Goal: Navigation & Orientation: Find specific page/section

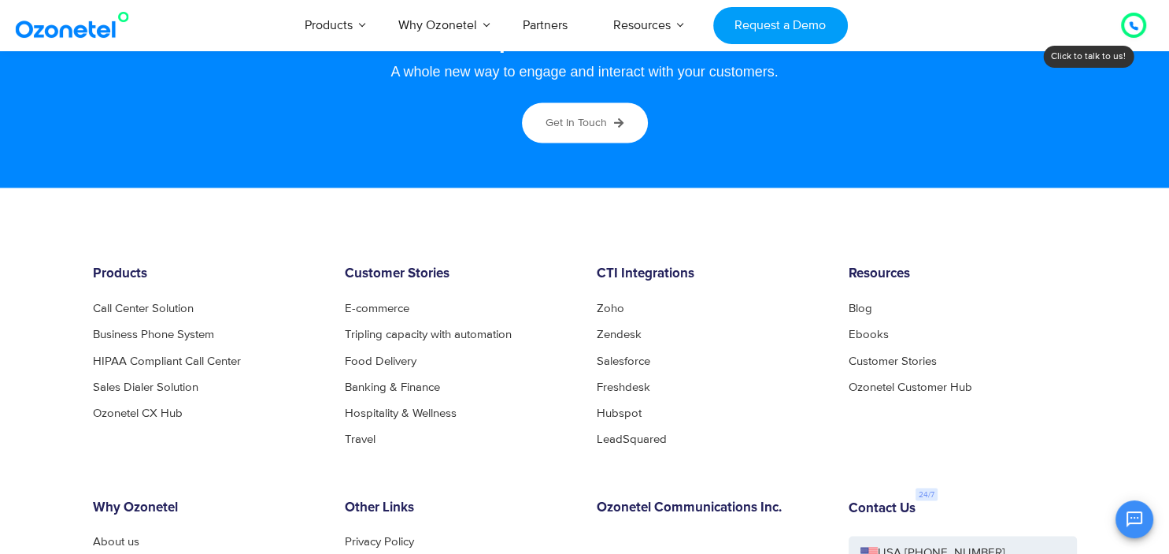
scroll to position [8669, 0]
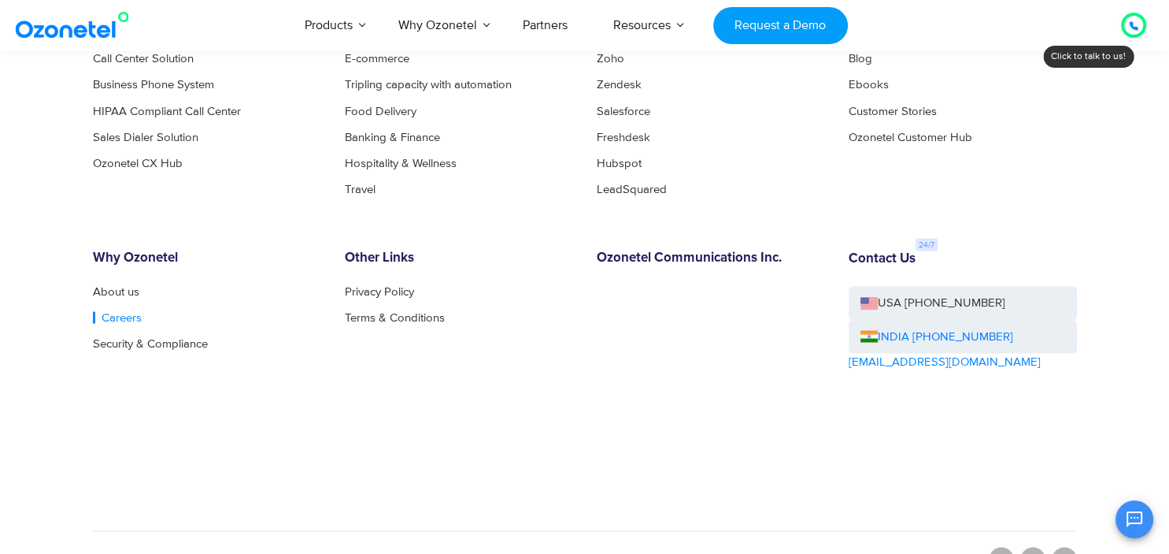
click at [120, 318] on link "Careers" at bounding box center [117, 317] width 49 height 12
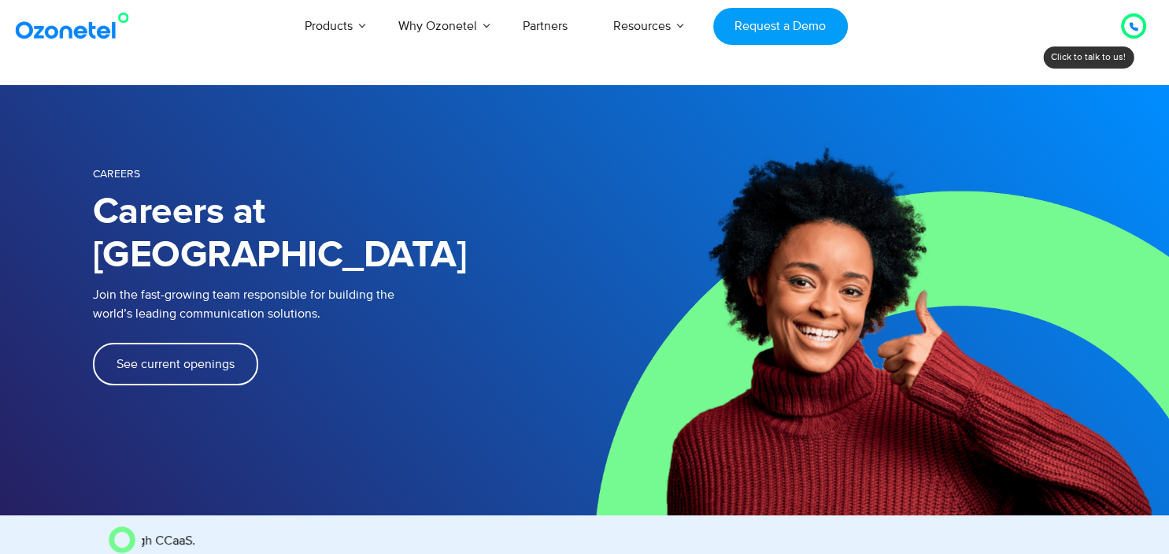
click at [178, 357] on span "See current openings" at bounding box center [176, 363] width 118 height 13
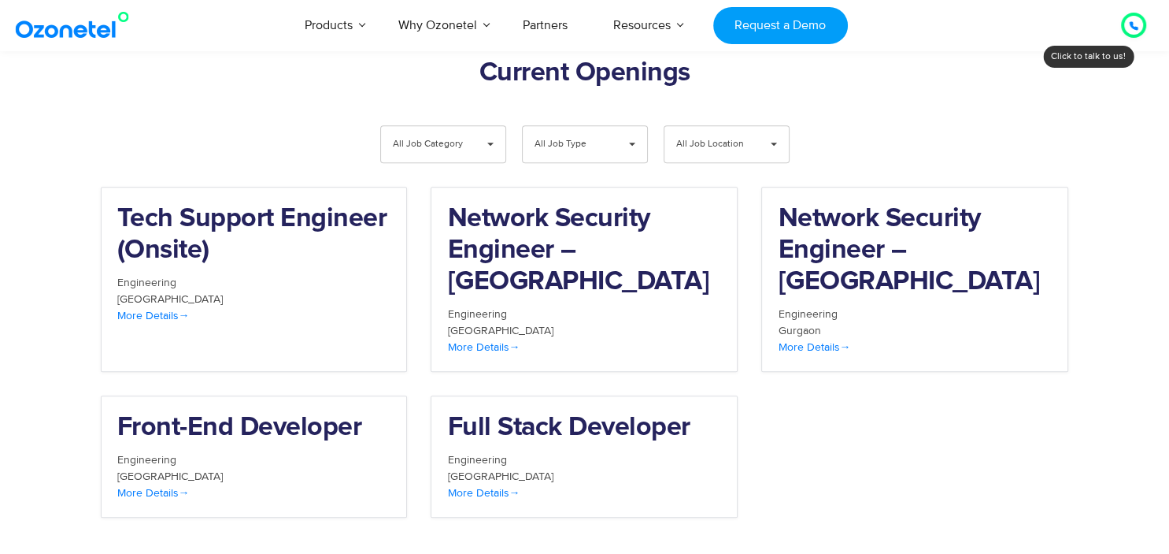
scroll to position [1627, 0]
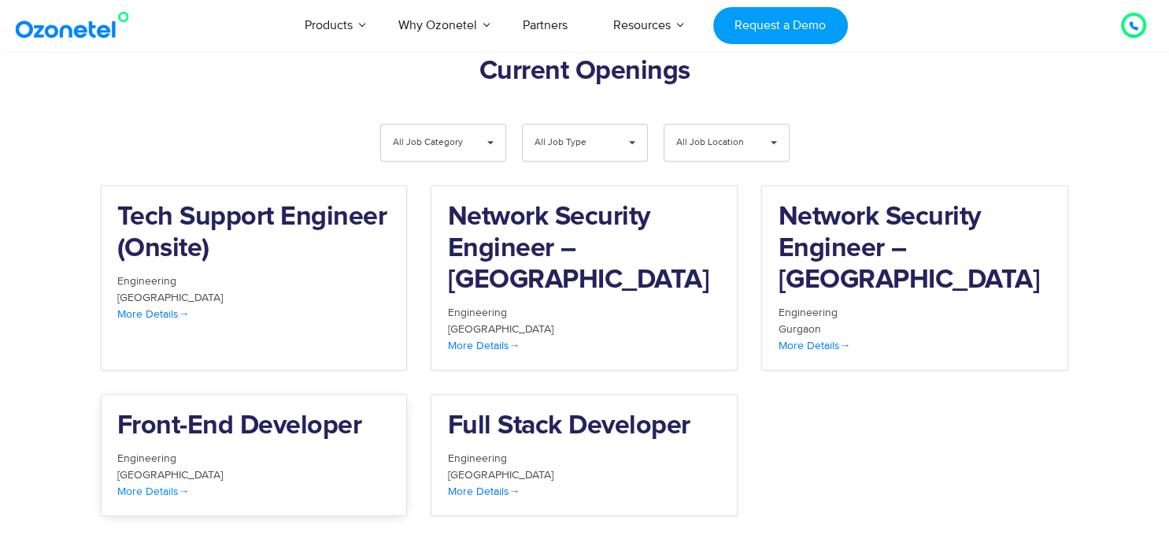
click at [157, 483] on div "More Details" at bounding box center [254, 491] width 274 height 17
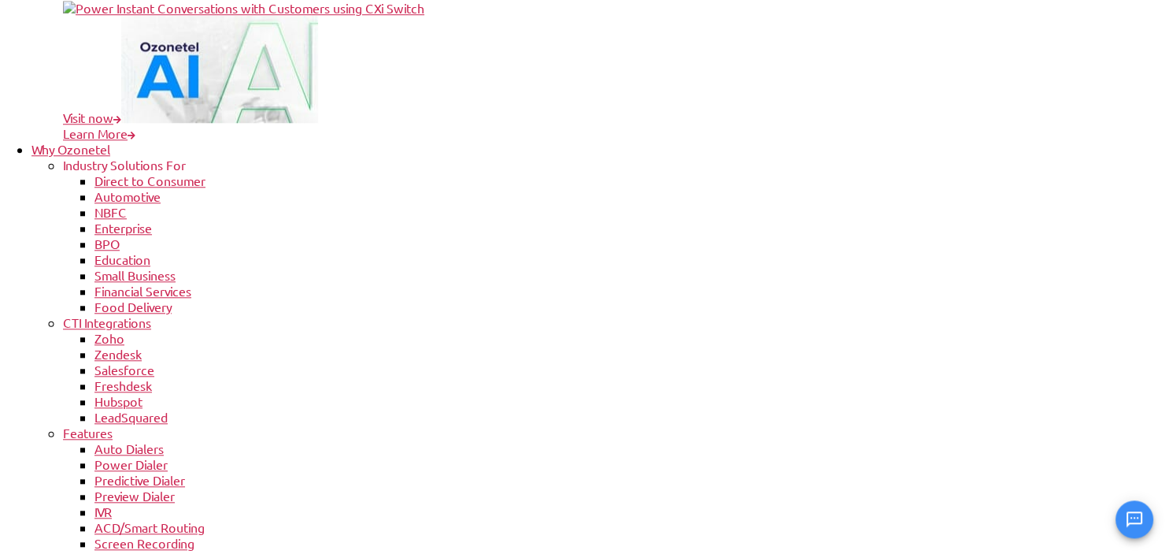
scroll to position [748, 0]
